Goal: Book appointment/travel/reservation

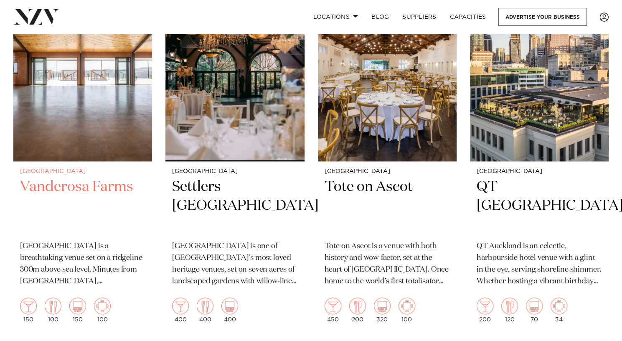
scroll to position [371, 0]
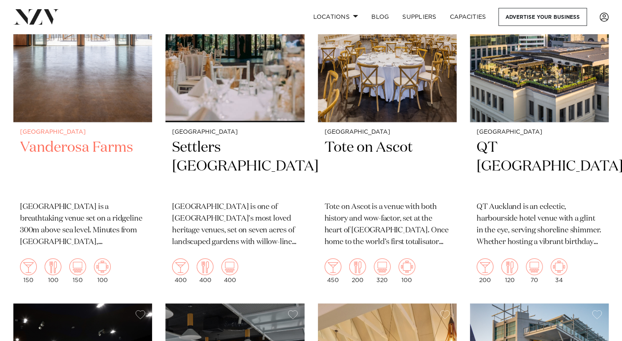
click at [76, 147] on h2 "Vanderosa Farms" at bounding box center [82, 166] width 125 height 56
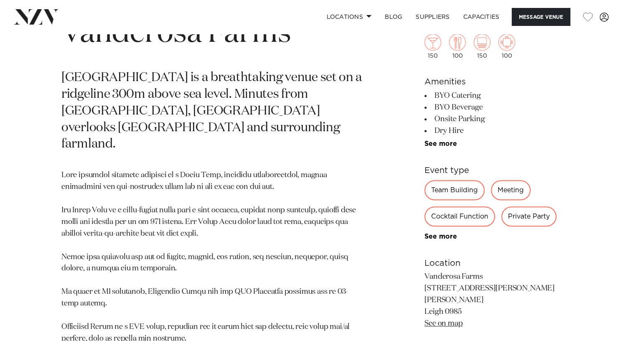
scroll to position [355, 0]
click at [354, 16] on link "Locations" at bounding box center [348, 17] width 58 height 18
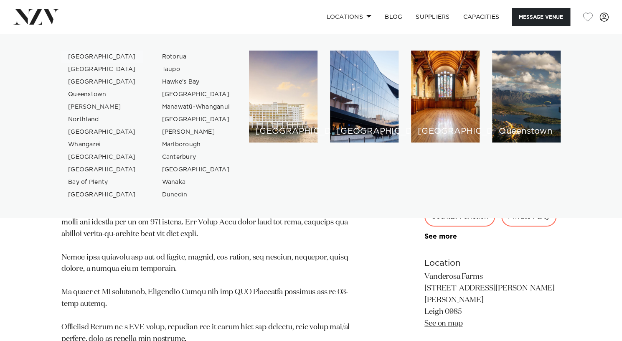
click at [78, 56] on link "[GEOGRAPHIC_DATA]" at bounding box center [101, 57] width 81 height 13
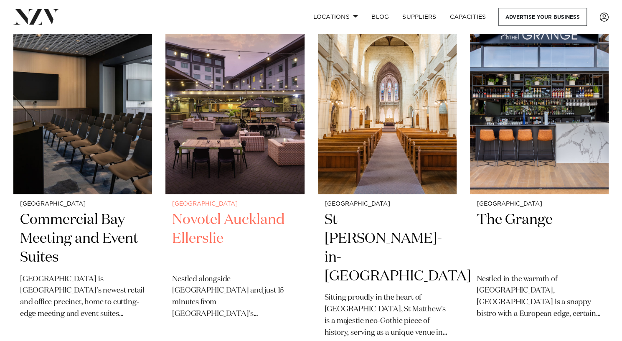
scroll to position [1091, 0]
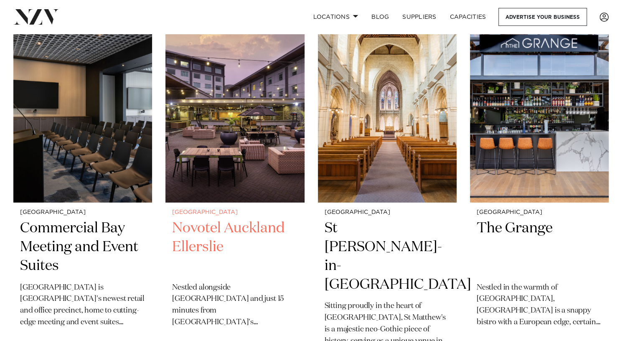
click at [208, 219] on h2 "Novotel Auckland Ellerslie" at bounding box center [234, 247] width 125 height 56
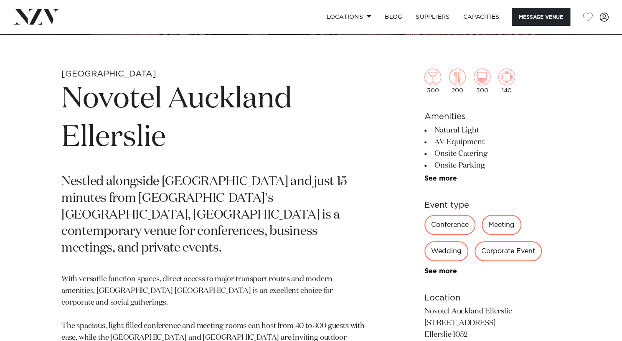
scroll to position [291, 0]
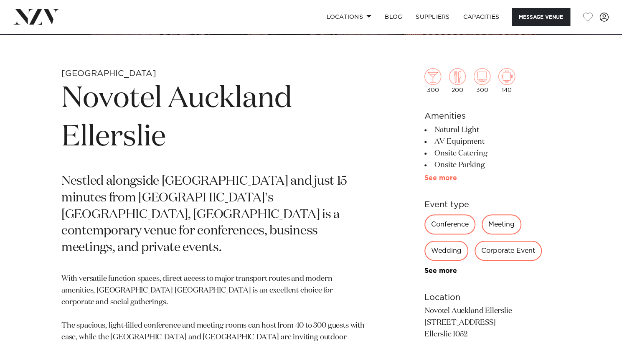
click at [433, 180] on link "See more" at bounding box center [456, 178] width 65 height 7
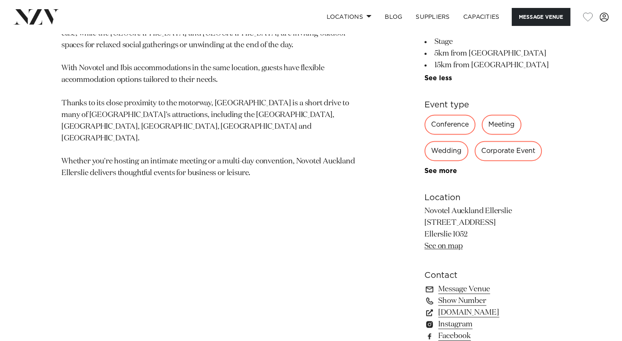
scroll to position [594, 0]
click at [438, 173] on link "See more" at bounding box center [456, 171] width 65 height 7
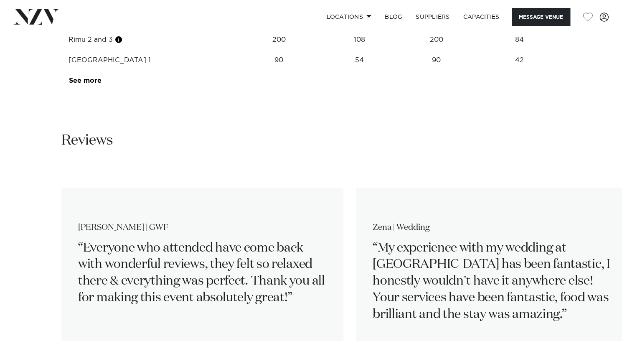
scroll to position [1608, 0]
click at [96, 82] on link "See more" at bounding box center [101, 81] width 65 height 7
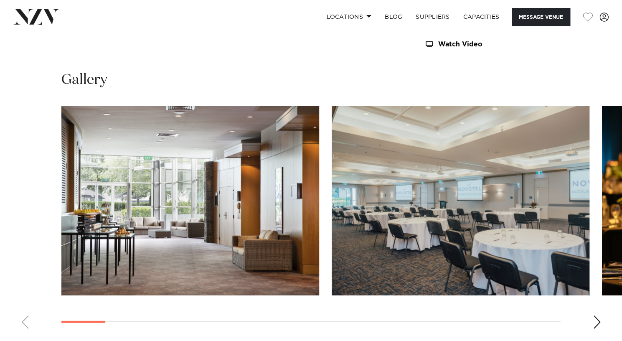
scroll to position [1188, 0]
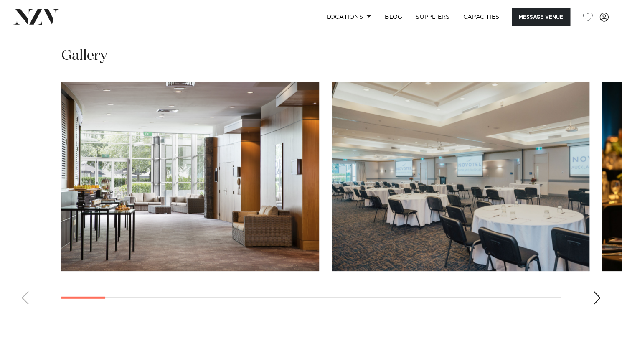
click at [595, 295] on div "Next slide" at bounding box center [596, 297] width 8 height 13
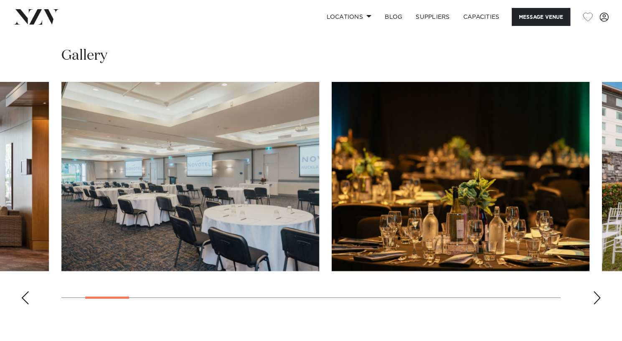
click at [595, 295] on div "Next slide" at bounding box center [596, 297] width 8 height 13
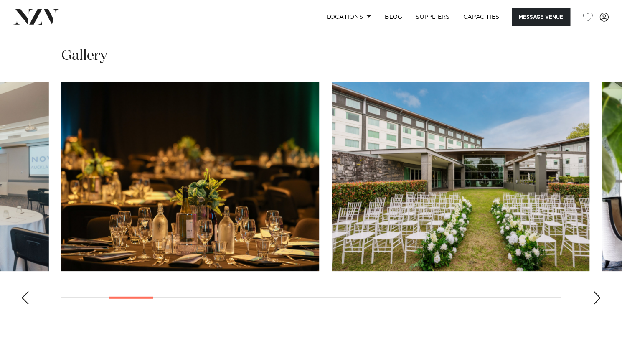
click at [595, 295] on div "Next slide" at bounding box center [596, 297] width 8 height 13
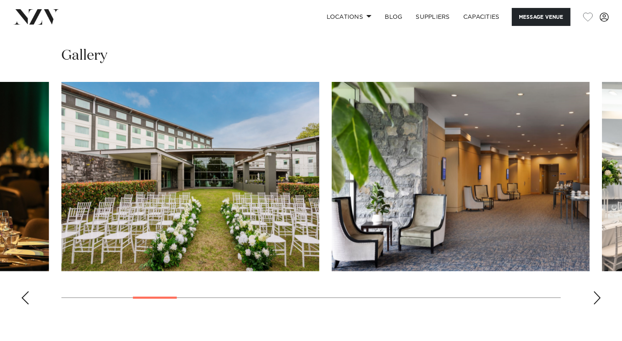
click at [595, 295] on div "Next slide" at bounding box center [596, 297] width 8 height 13
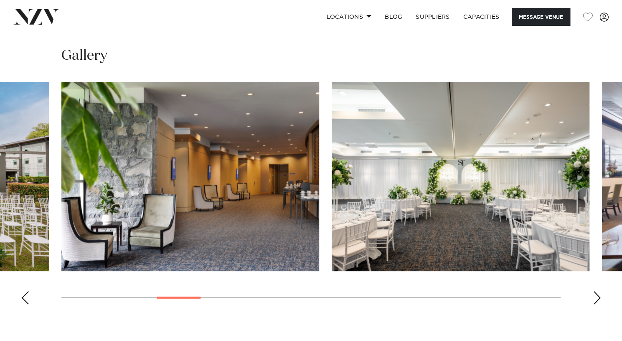
click at [595, 295] on div "Next slide" at bounding box center [596, 297] width 8 height 13
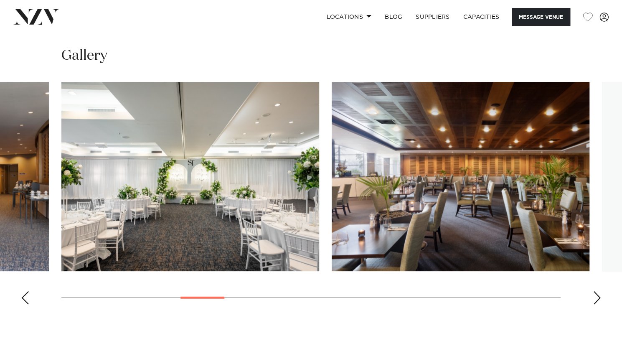
click at [595, 295] on div "Next slide" at bounding box center [596, 297] width 8 height 13
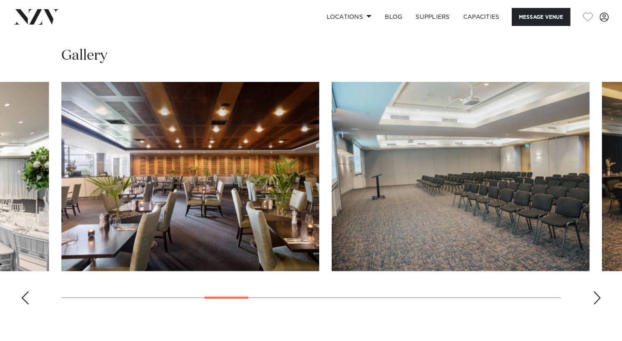
click at [595, 295] on div "Next slide" at bounding box center [596, 297] width 8 height 13
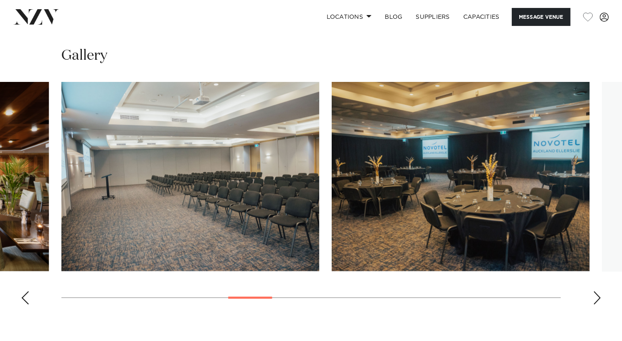
click at [595, 295] on div "Next slide" at bounding box center [596, 297] width 8 height 13
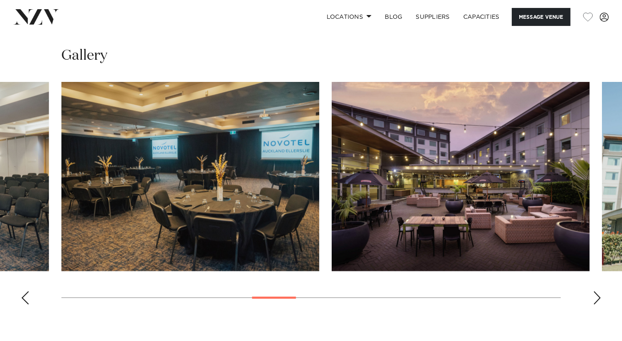
click at [595, 295] on div "Next slide" at bounding box center [596, 297] width 8 height 13
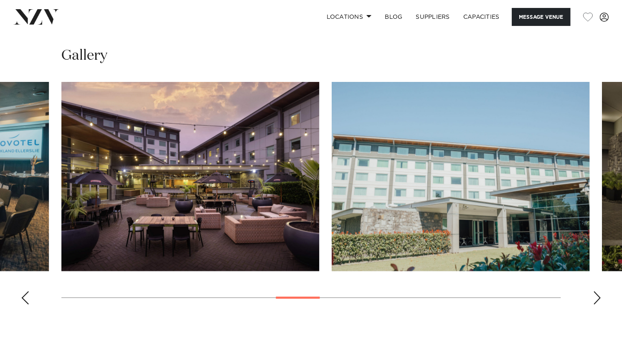
click at [595, 295] on div "Next slide" at bounding box center [596, 297] width 8 height 13
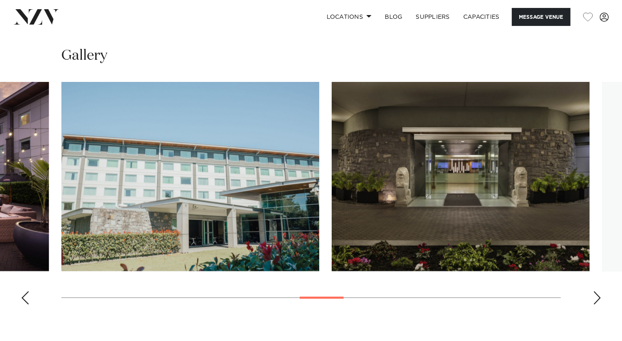
click at [595, 295] on div "Next slide" at bounding box center [596, 297] width 8 height 13
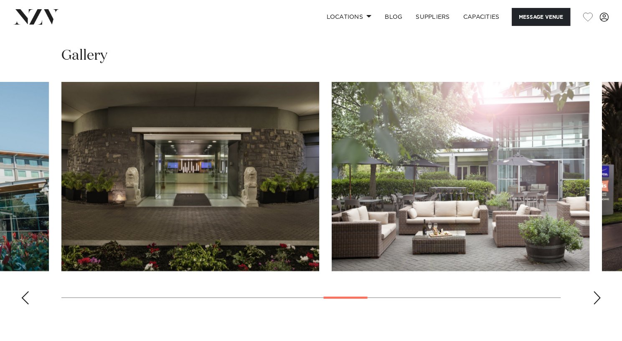
click at [595, 295] on div "Next slide" at bounding box center [596, 297] width 8 height 13
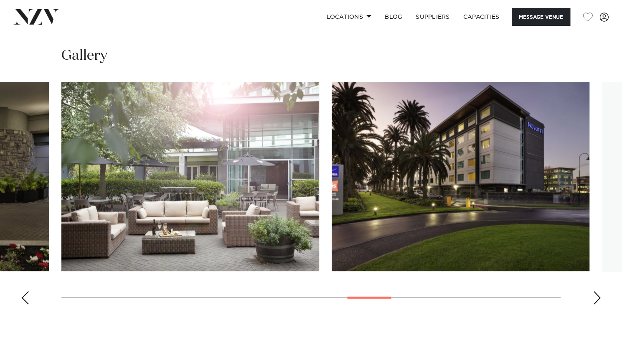
click at [595, 295] on div "Next slide" at bounding box center [596, 297] width 8 height 13
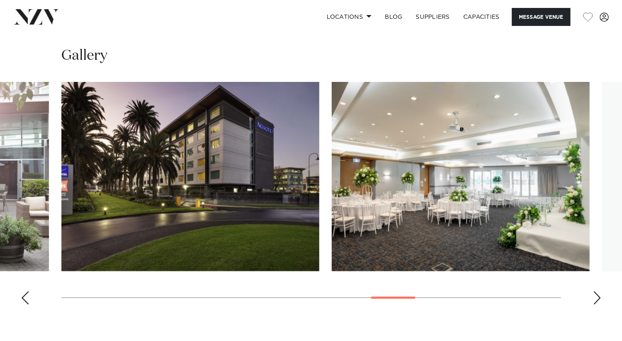
click at [595, 295] on div "Next slide" at bounding box center [596, 297] width 8 height 13
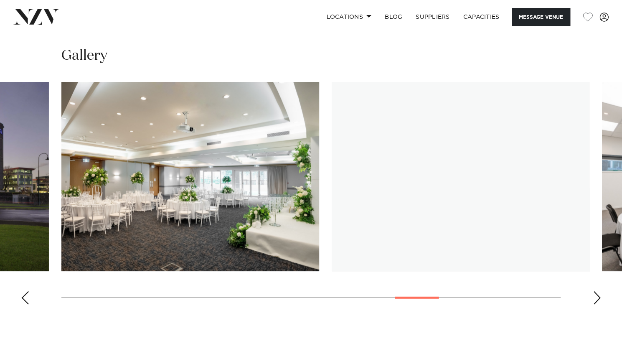
click at [595, 295] on div "Next slide" at bounding box center [596, 297] width 8 height 13
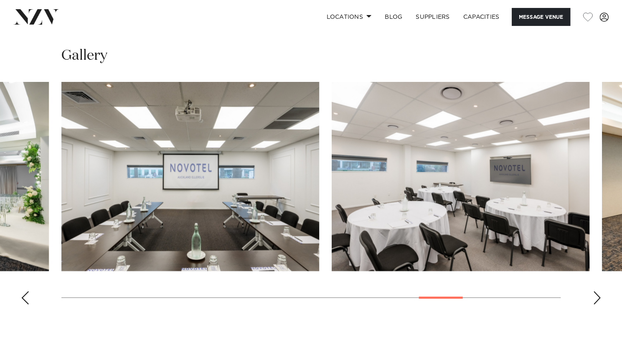
click at [595, 295] on div "Next slide" at bounding box center [596, 297] width 8 height 13
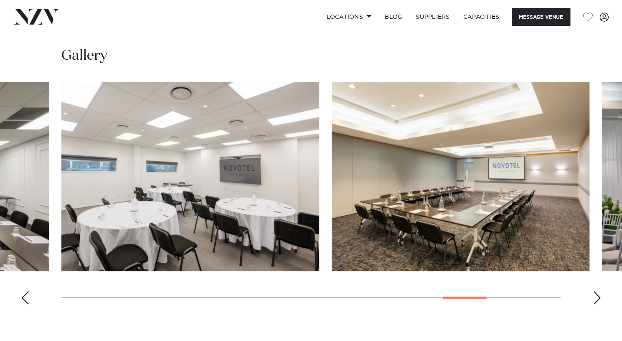
click at [595, 295] on div "Next slide" at bounding box center [596, 297] width 8 height 13
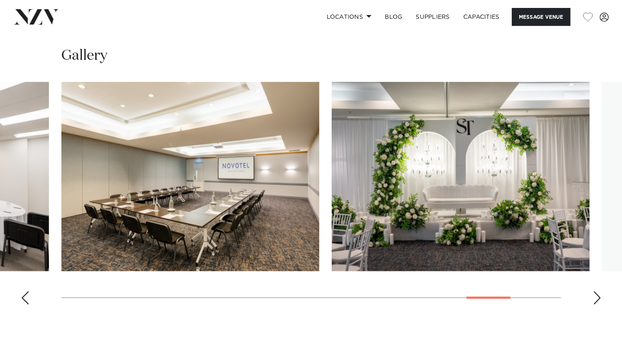
click at [595, 295] on div "Next slide" at bounding box center [596, 297] width 8 height 13
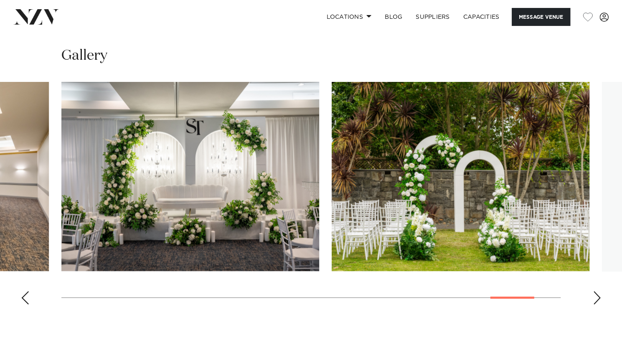
click at [595, 295] on div "Next slide" at bounding box center [596, 297] width 8 height 13
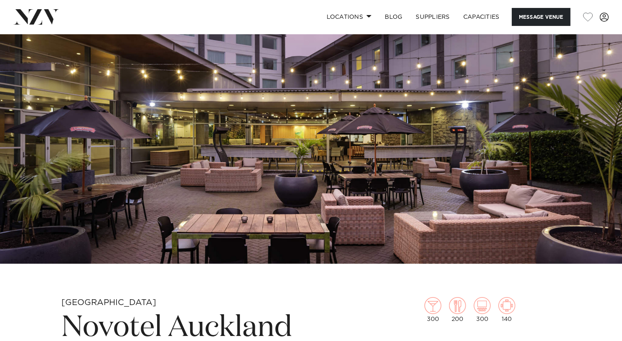
scroll to position [0, 0]
